Goal: Go to known website: Go to known website

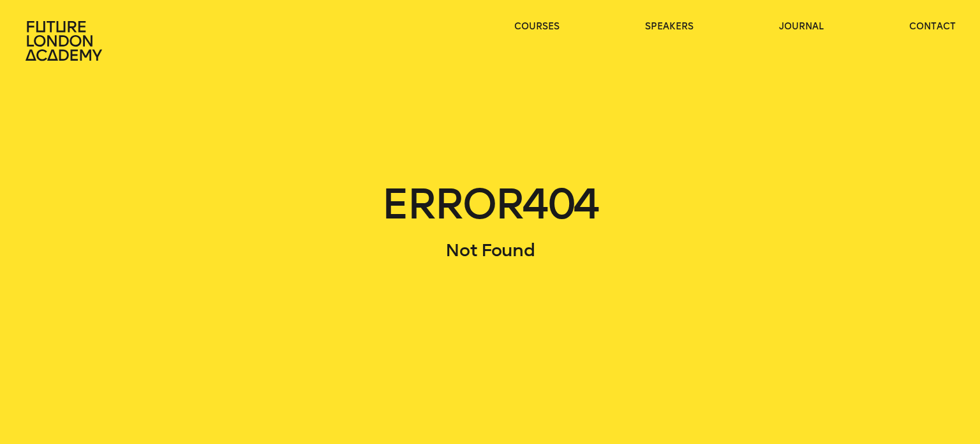
click at [54, 29] on icon at bounding box center [65, 40] width 82 height 41
